Goal: Task Accomplishment & Management: Manage account settings

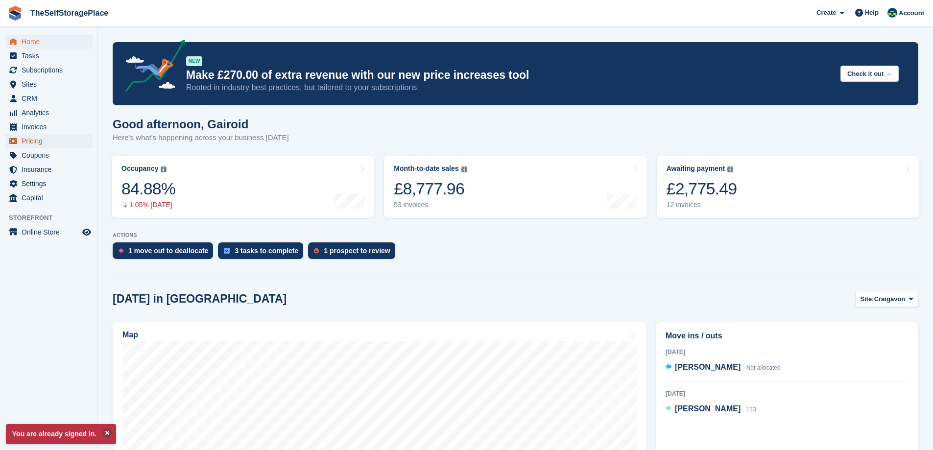
click at [28, 144] on span "Pricing" at bounding box center [51, 141] width 59 height 14
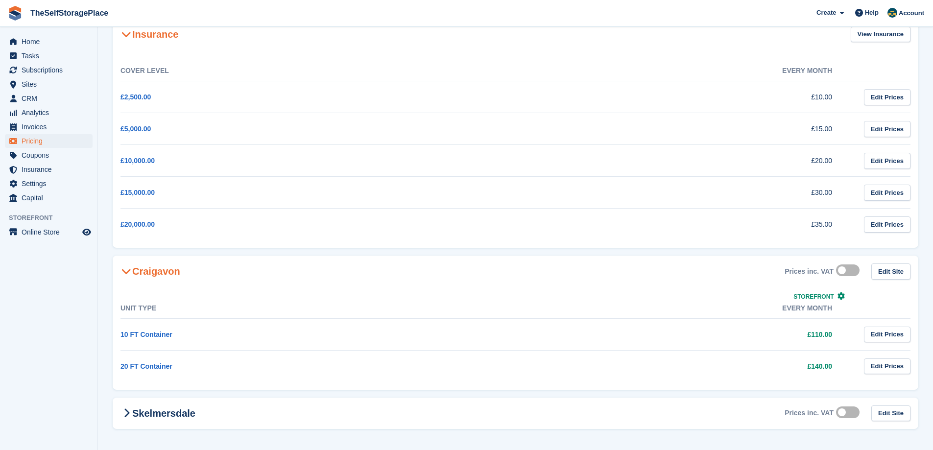
scroll to position [65, 0]
click at [576, 368] on td "£140.00" at bounding box center [670, 365] width 366 height 32
click at [142, 363] on link "20 FT Container" at bounding box center [147, 365] width 52 height 8
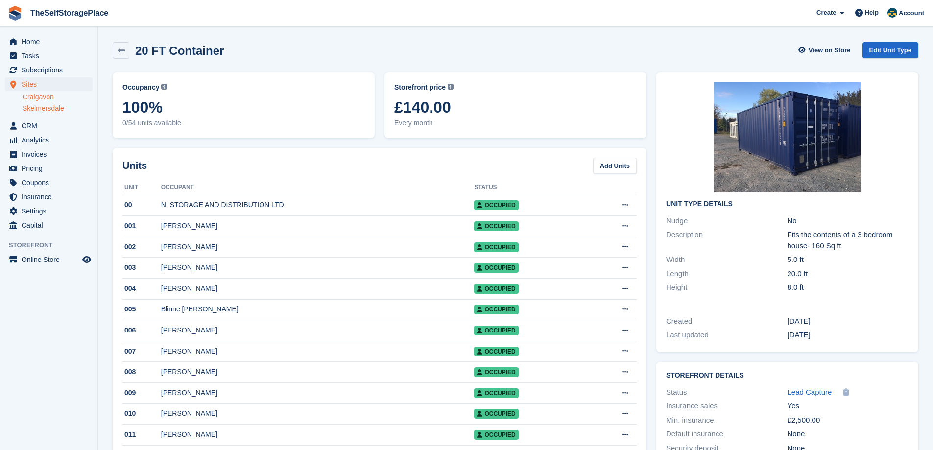
click at [47, 106] on link "Skelmersdale" at bounding box center [58, 108] width 70 height 9
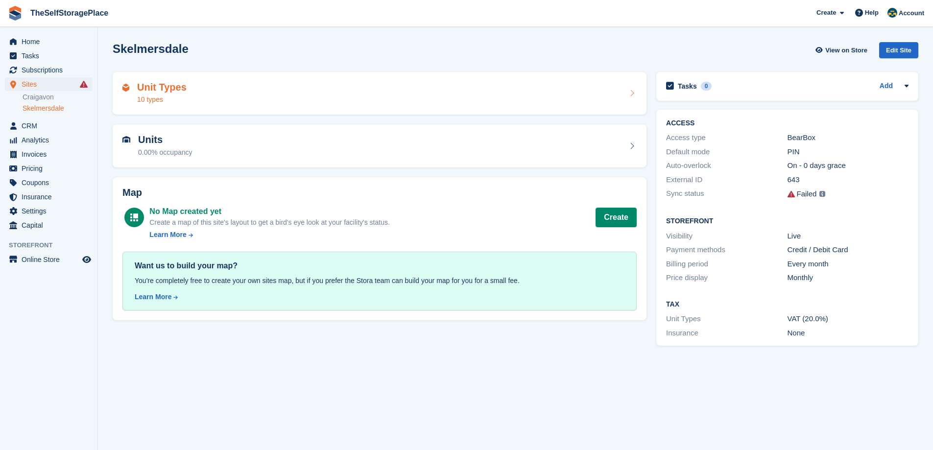
click at [214, 97] on div "Unit Types 10 types" at bounding box center [380, 94] width 515 height 24
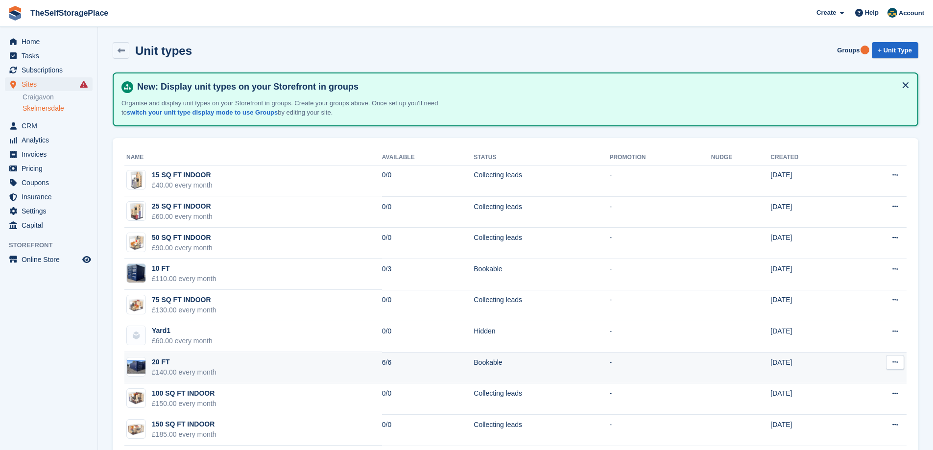
click at [265, 361] on td "20 FT £140.00 every month" at bounding box center [253, 367] width 258 height 31
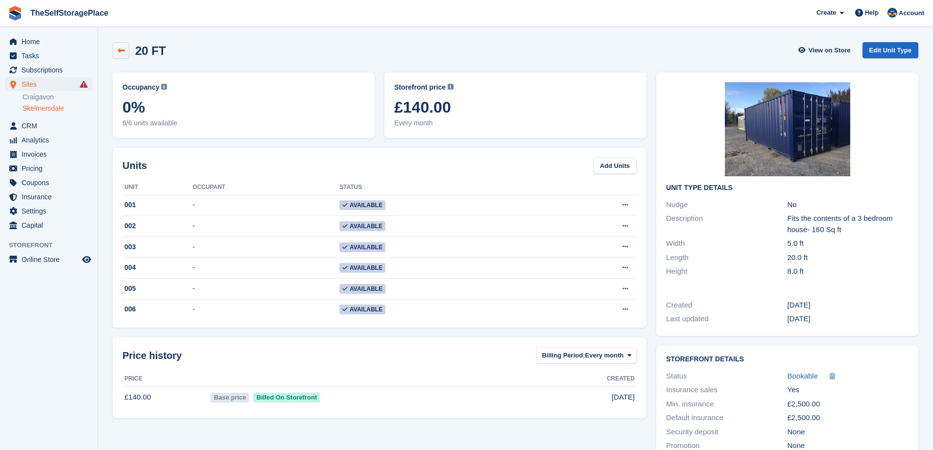
click at [120, 49] on icon at bounding box center [121, 50] width 7 height 7
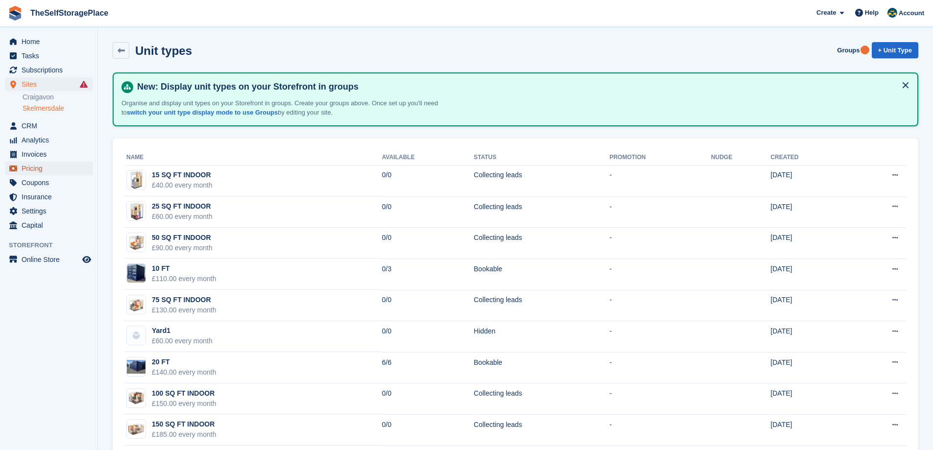
click at [33, 170] on span "Pricing" at bounding box center [51, 169] width 59 height 14
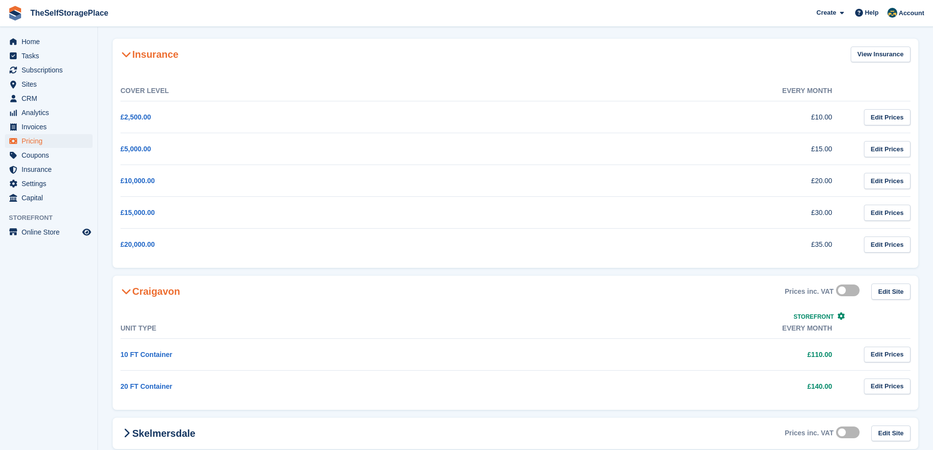
scroll to position [16, 0]
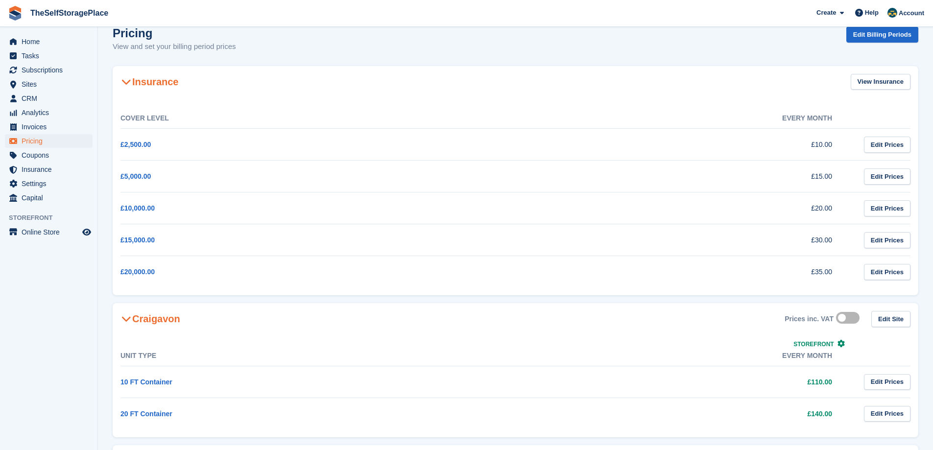
click at [126, 319] on icon at bounding box center [127, 319] width 10 height 10
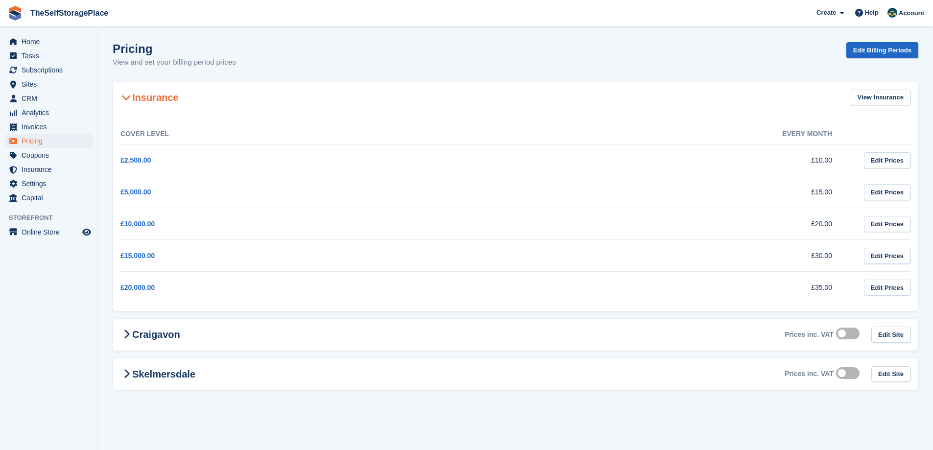
click at [132, 94] on h2 "Insurance" at bounding box center [150, 98] width 58 height 12
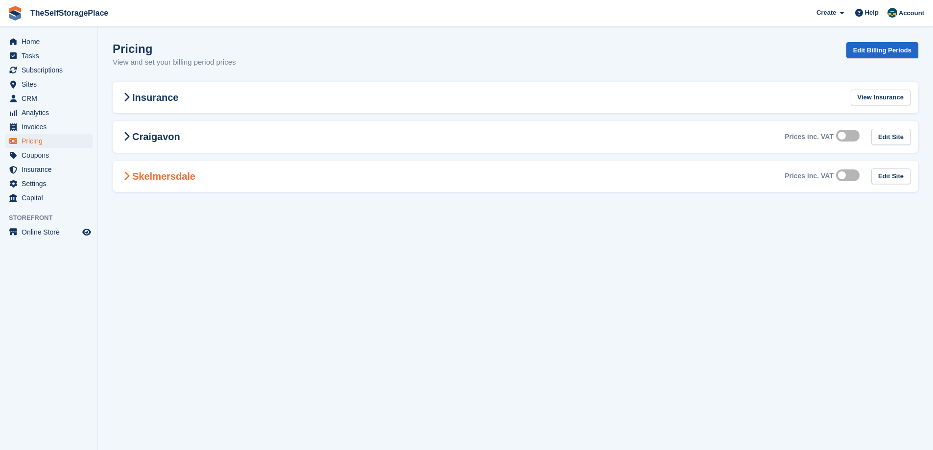
click at [130, 172] on span at bounding box center [127, 177] width 12 height 12
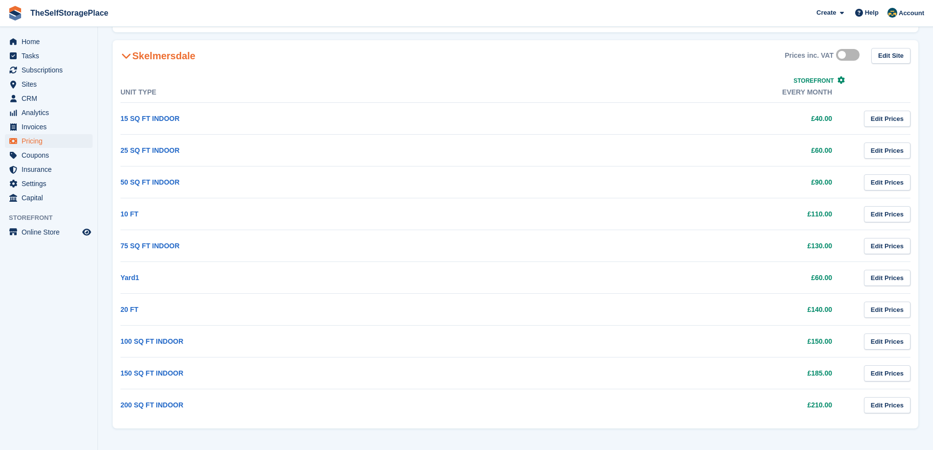
scroll to position [122, 0]
click at [877, 310] on link "Edit Prices" at bounding box center [887, 309] width 47 height 16
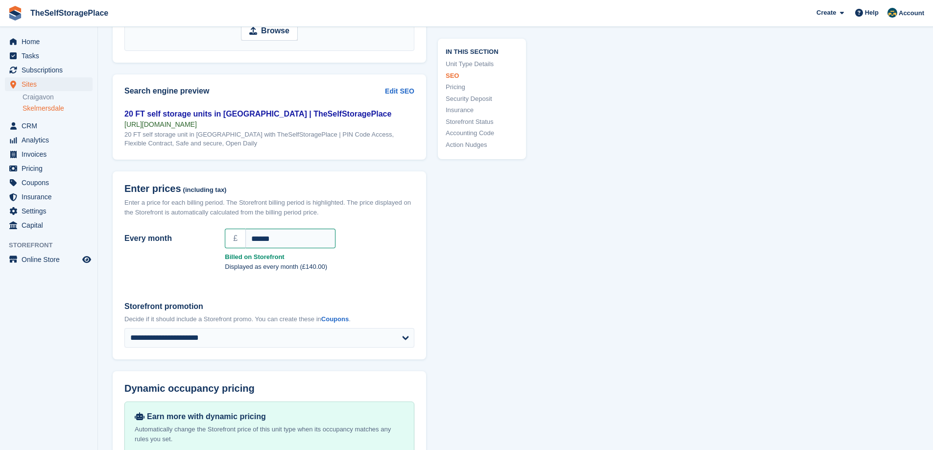
scroll to position [720, 0]
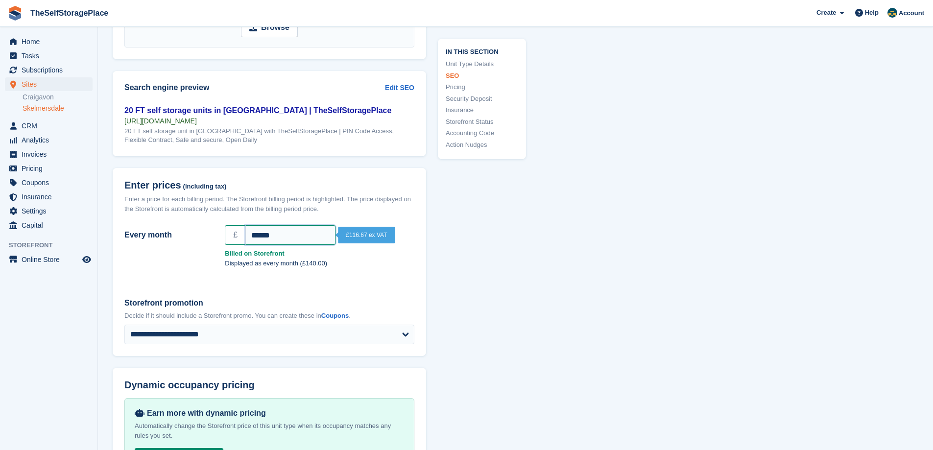
drag, startPoint x: 302, startPoint y: 238, endPoint x: 245, endPoint y: 235, distance: 57.9
click at [245, 235] on div "£ ******" at bounding box center [320, 235] width 190 height 20
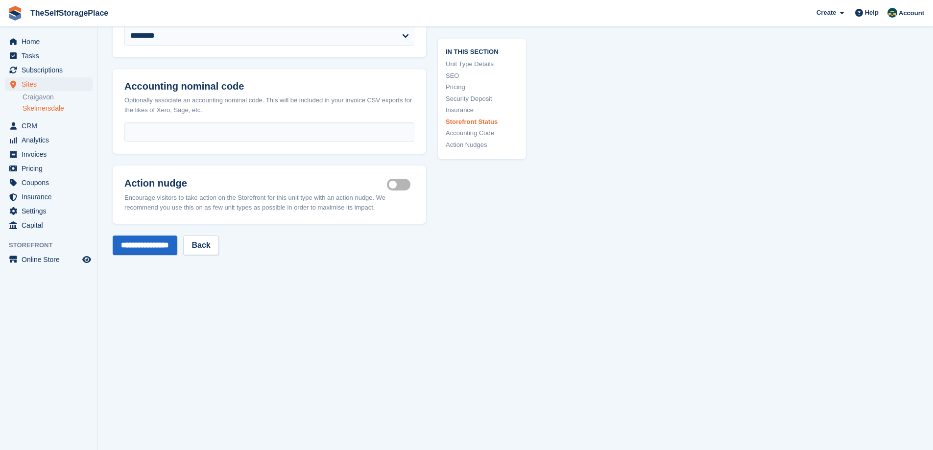
scroll to position [1686, 0]
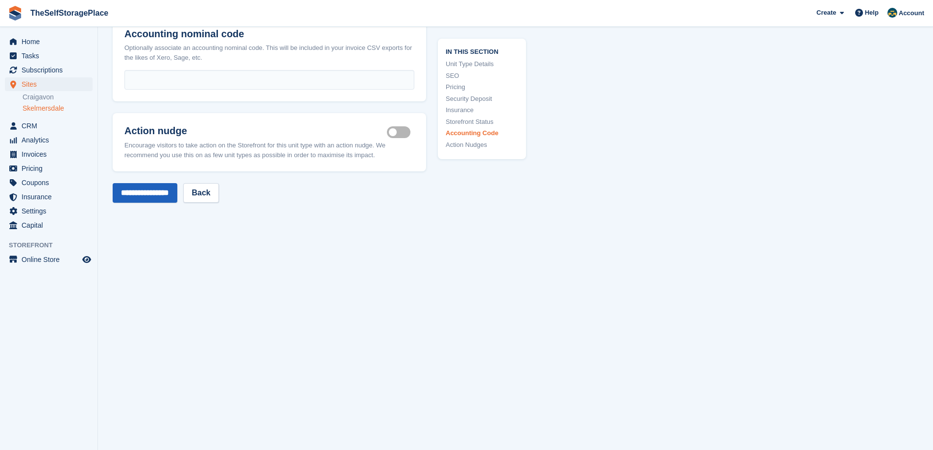
type input "***"
click at [152, 192] on input "**********" at bounding box center [145, 193] width 65 height 20
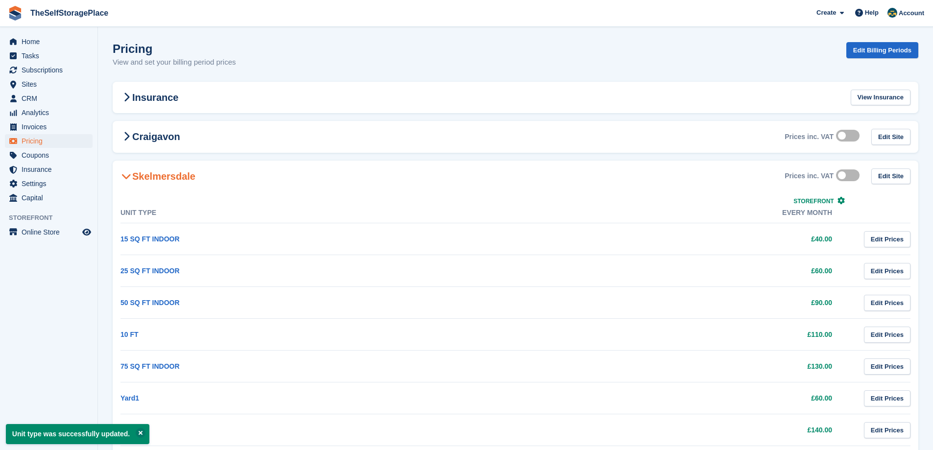
click at [128, 175] on icon at bounding box center [127, 177] width 10 height 10
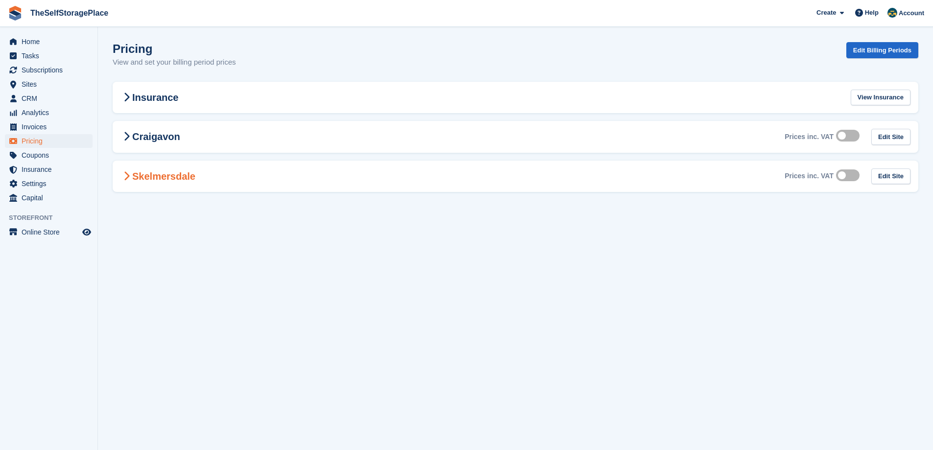
click at [611, 175] on div "Skelmersdale Prices inc. VAT Edit Site" at bounding box center [516, 177] width 806 height 32
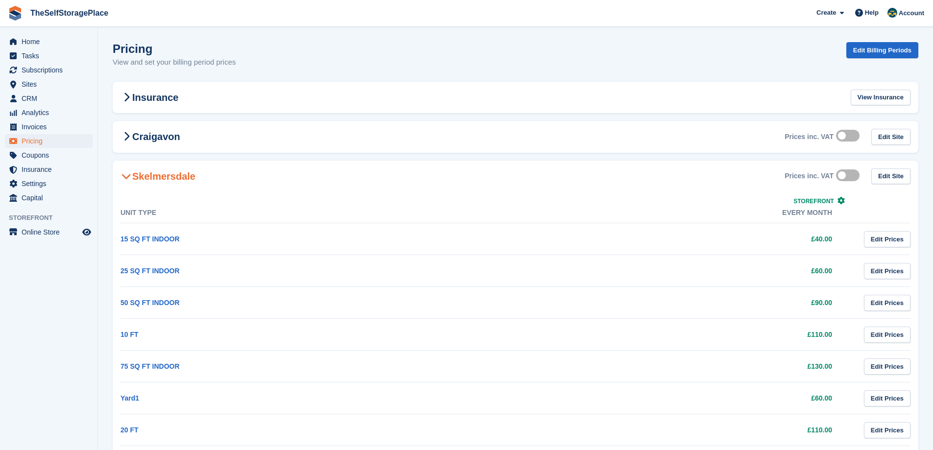
click at [611, 175] on div "Skelmersdale Prices inc. VAT Edit Site" at bounding box center [516, 177] width 806 height 32
